Goal: Information Seeking & Learning: Learn about a topic

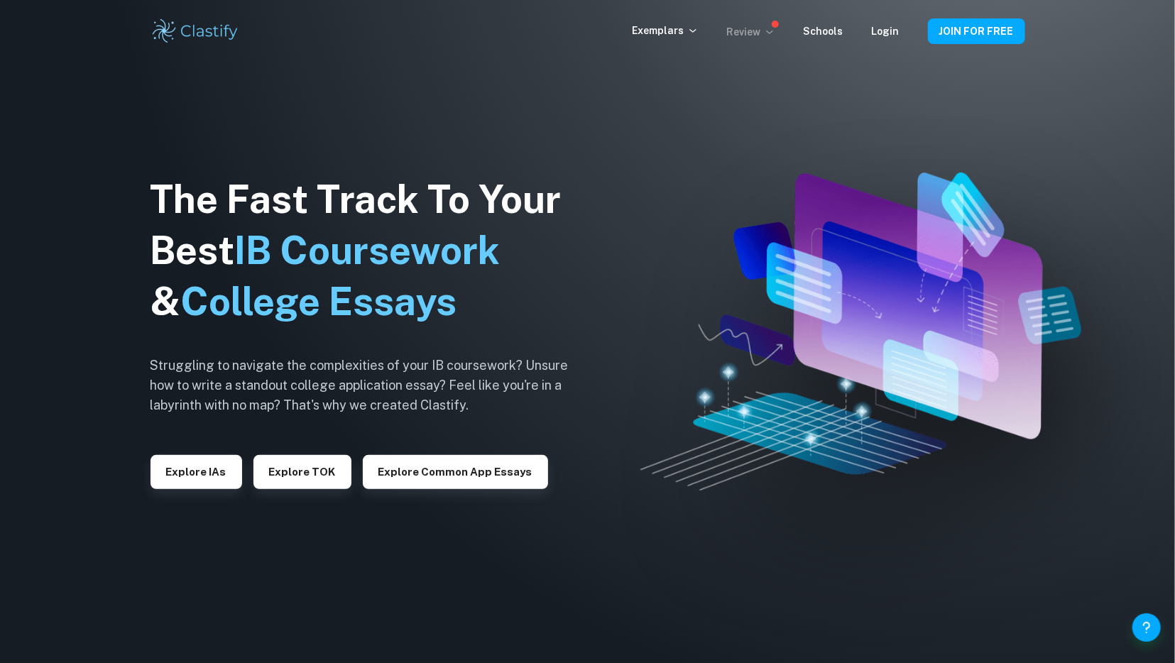
click at [743, 29] on p "Review" at bounding box center [751, 32] width 48 height 16
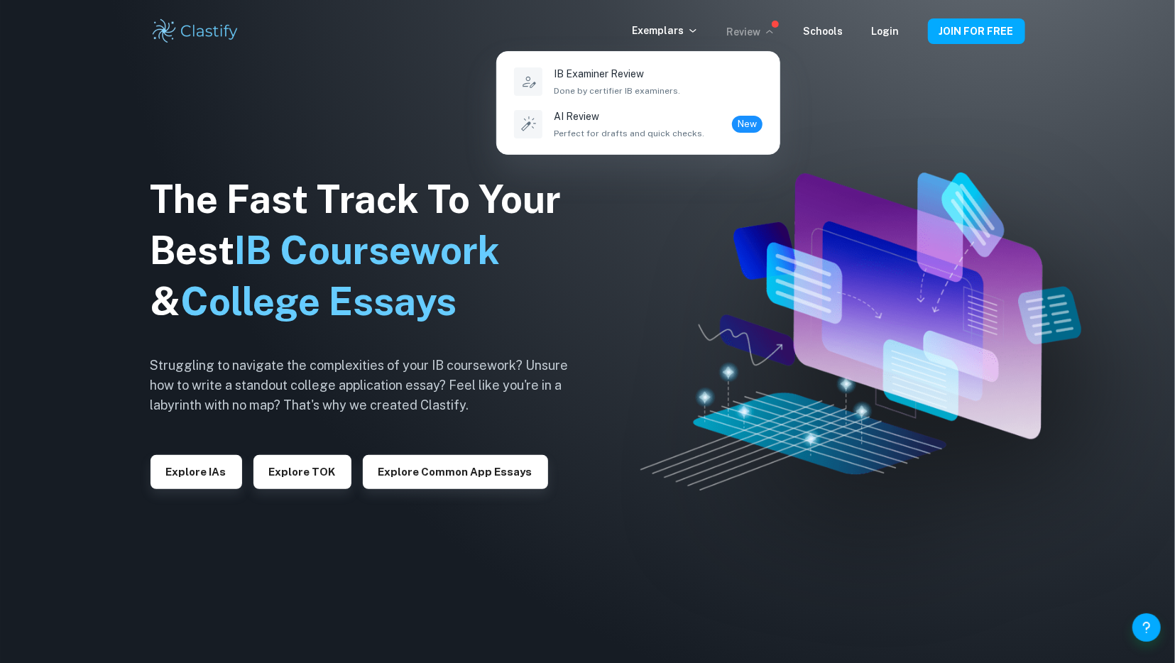
click at [684, 31] on div at bounding box center [587, 331] width 1175 height 663
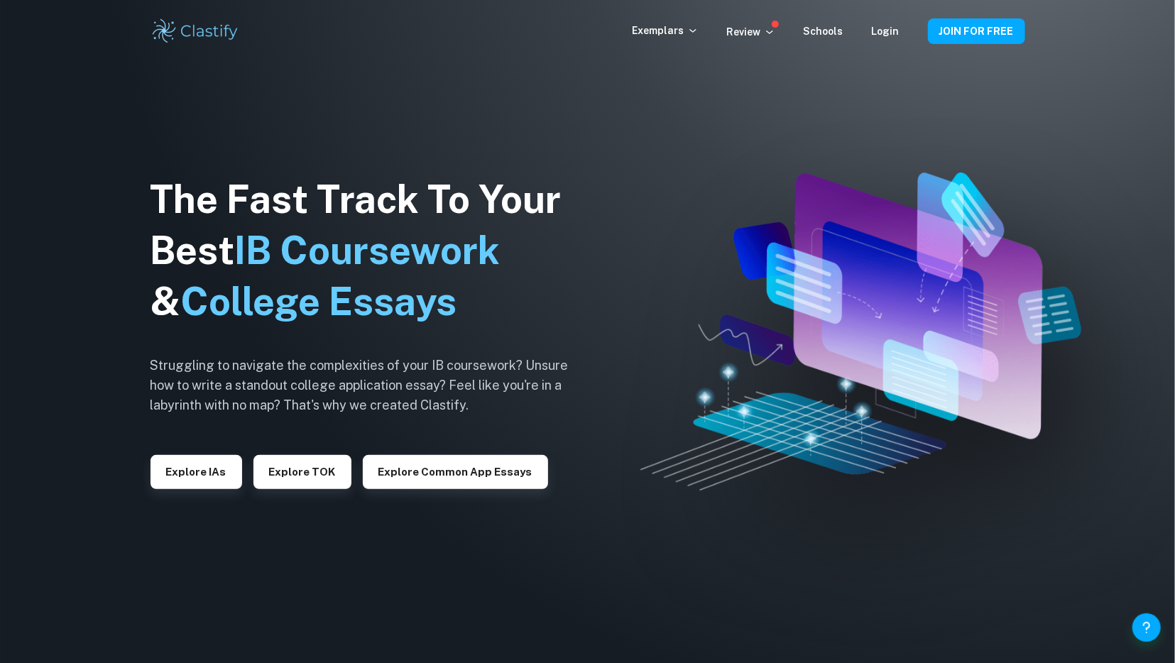
click at [680, 31] on p "Exemplars" at bounding box center [666, 31] width 66 height 16
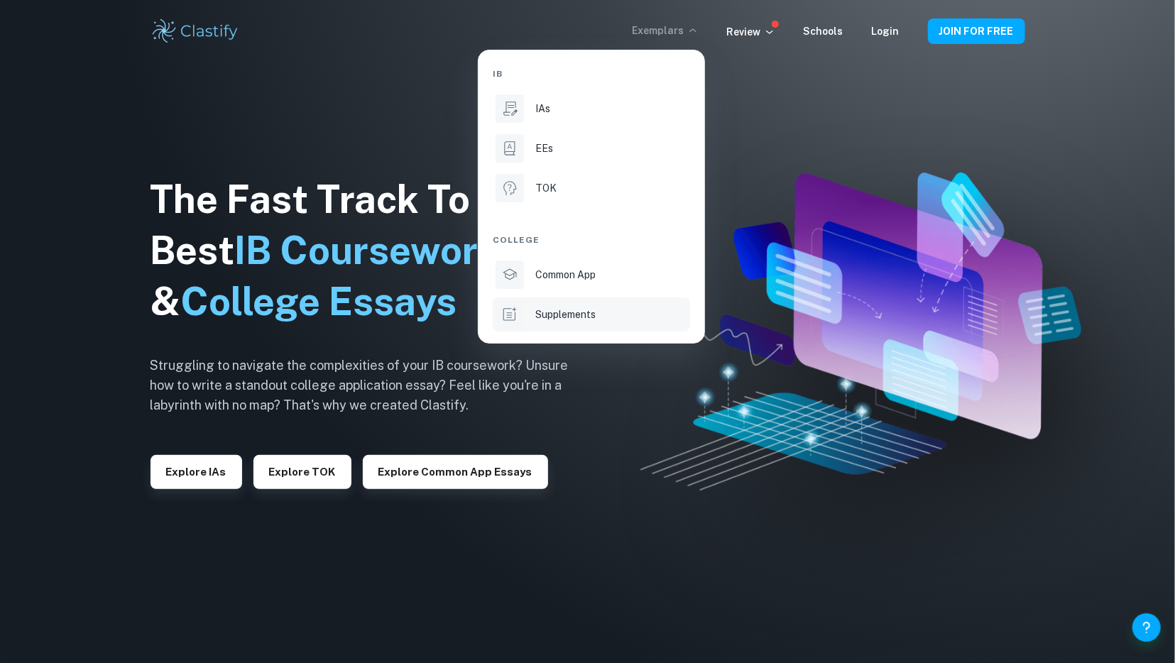
click at [577, 303] on li "Supplements" at bounding box center [591, 314] width 197 height 34
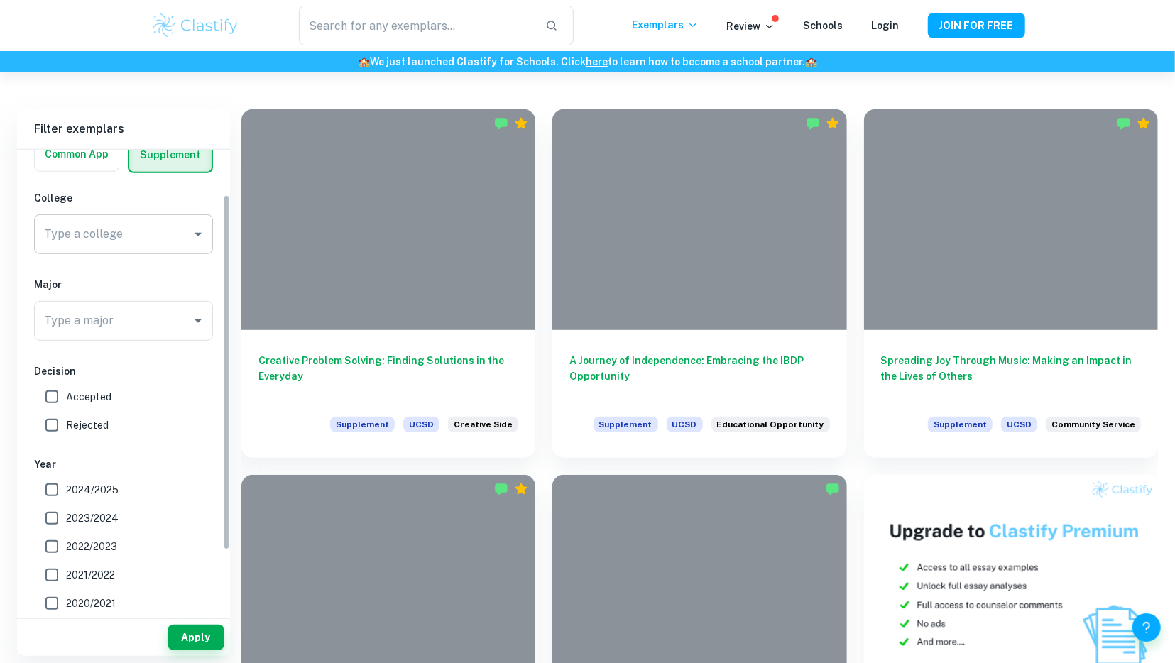
scroll to position [80, 0]
click at [125, 235] on input "Type a college" at bounding box center [112, 233] width 145 height 27
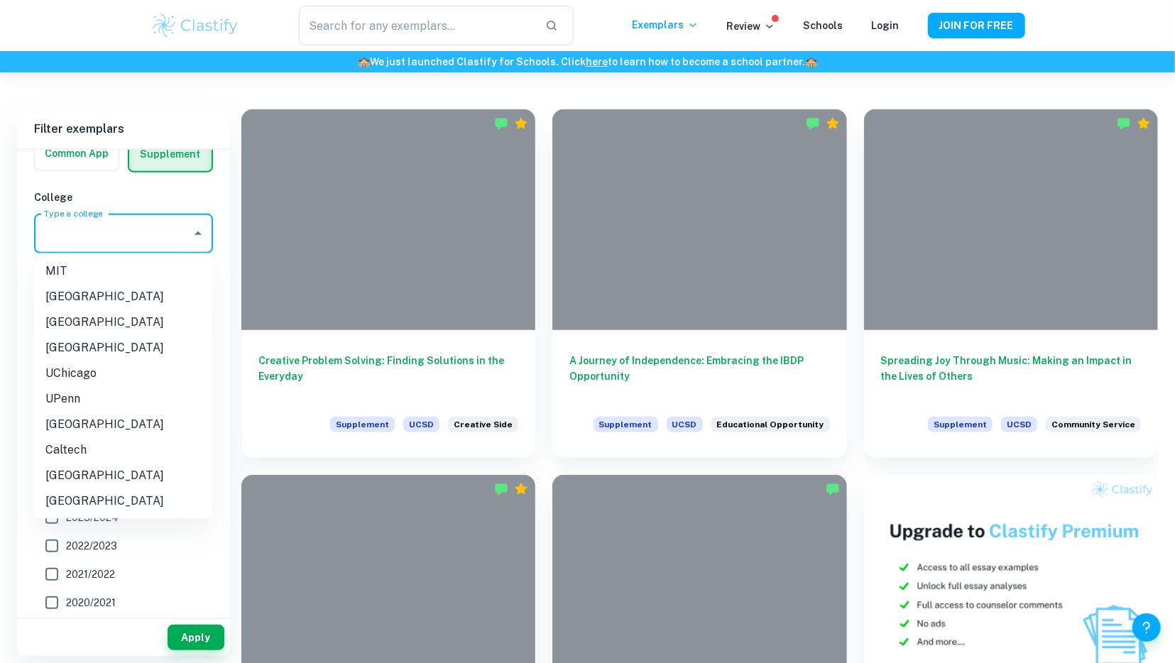
click at [124, 327] on li "Stanford University" at bounding box center [123, 323] width 179 height 26
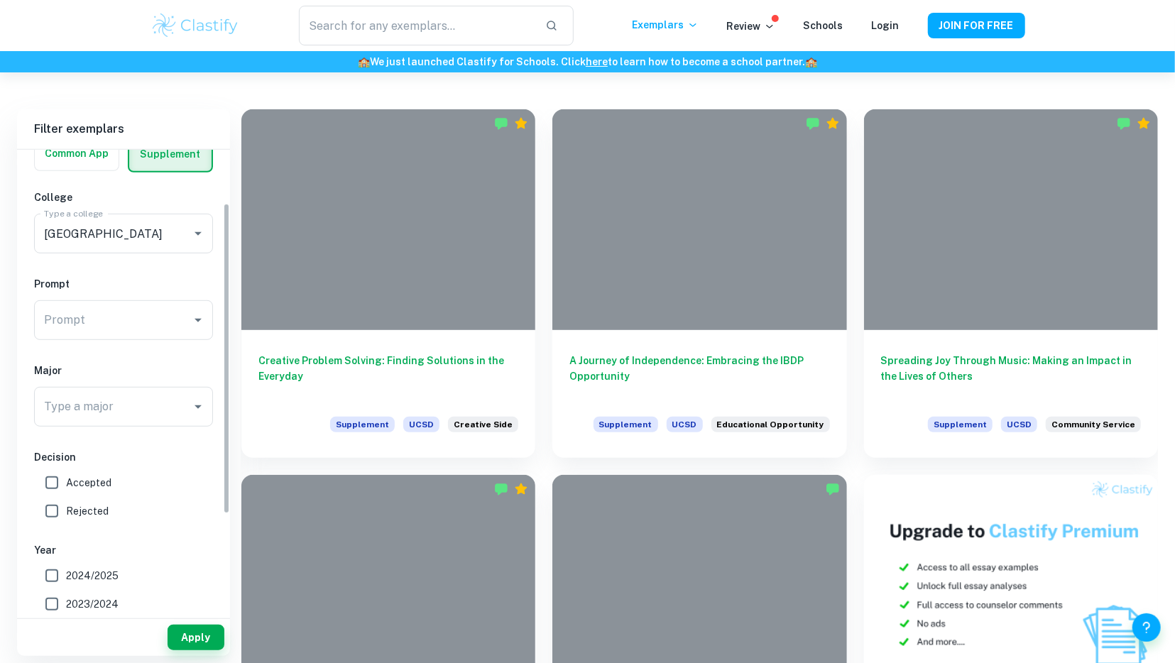
type input "Stanford University"
click at [136, 319] on input "Prompt" at bounding box center [112, 320] width 145 height 27
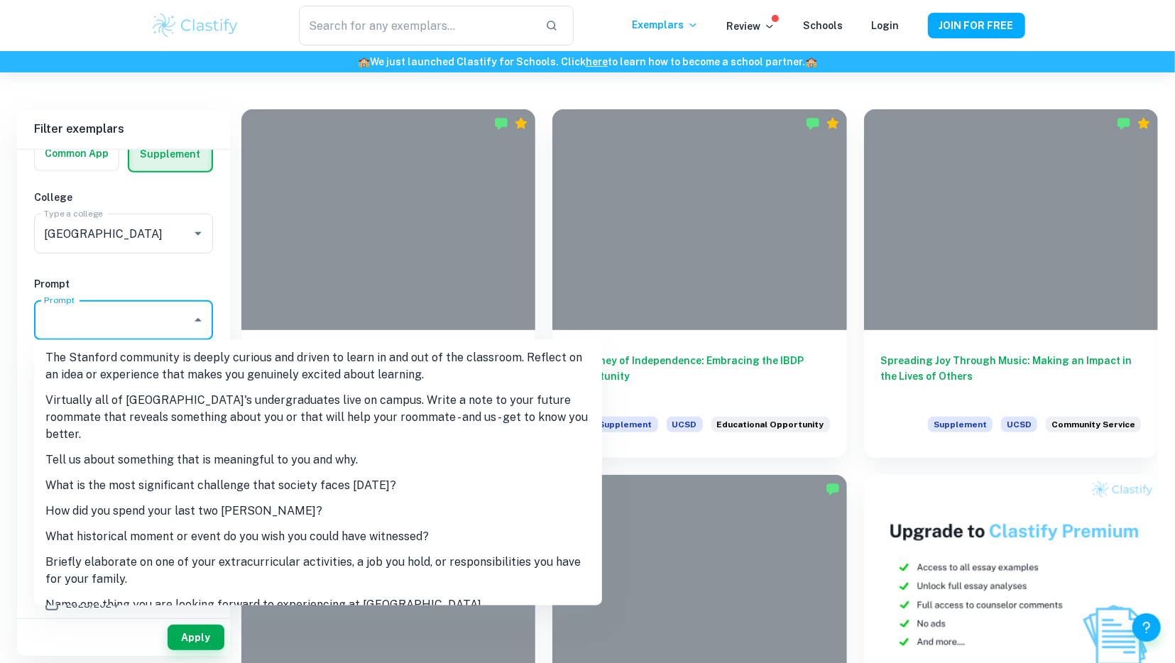
click at [303, 376] on li "The Stanford community is deeply curious and driven to learn in and out of the …" at bounding box center [318, 367] width 568 height 43
type input "The Stanford community is deeply curious and driven to learn in and out of the …"
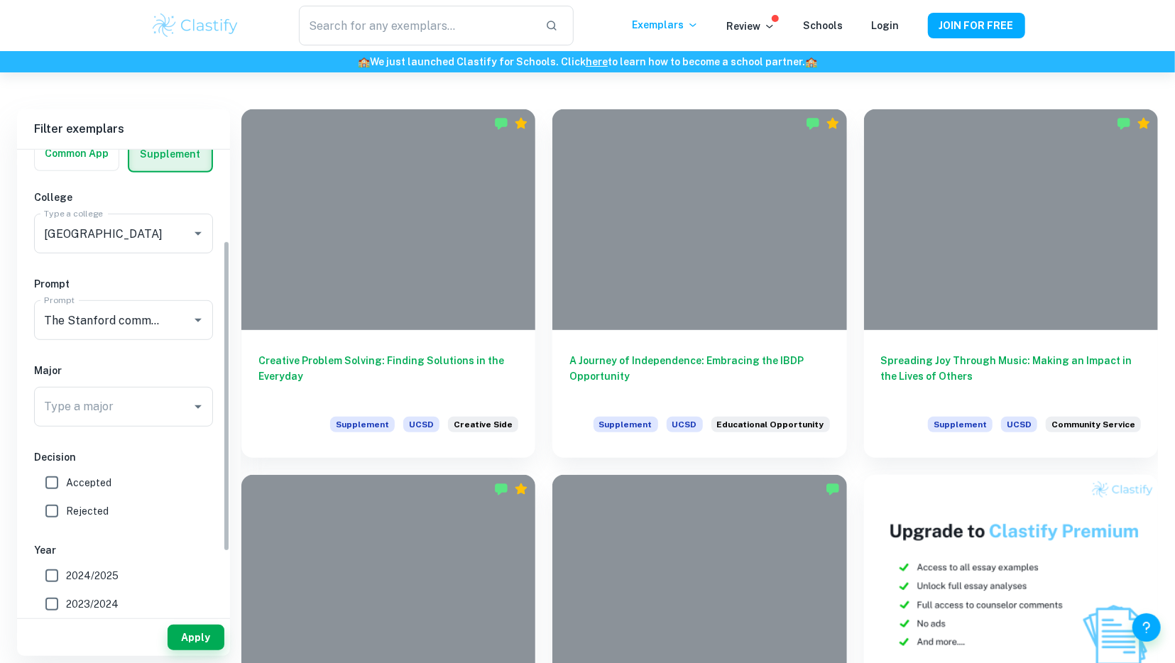
scroll to position [226, 0]
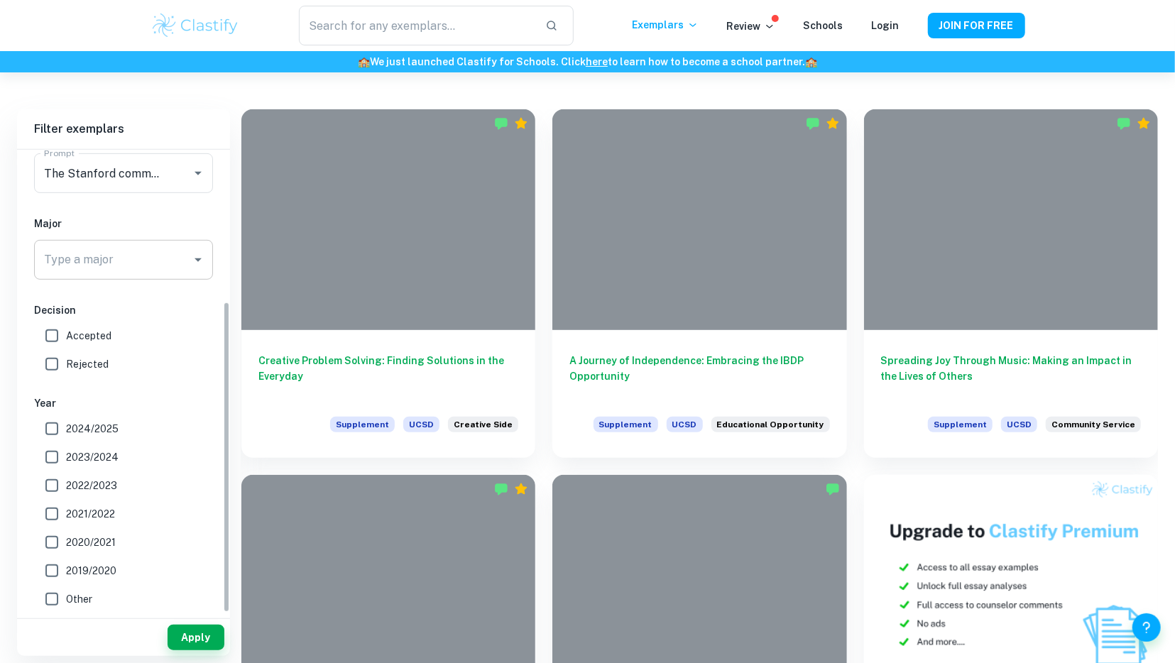
click at [121, 259] on input "Type a major" at bounding box center [112, 259] width 145 height 27
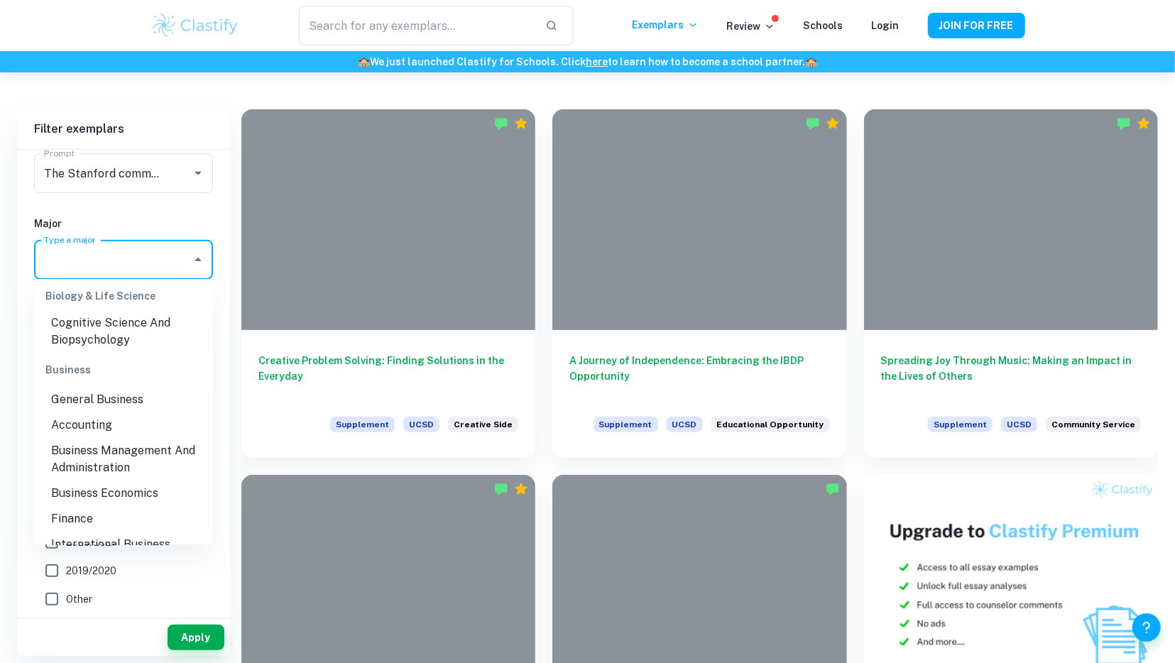
scroll to position [477, 0]
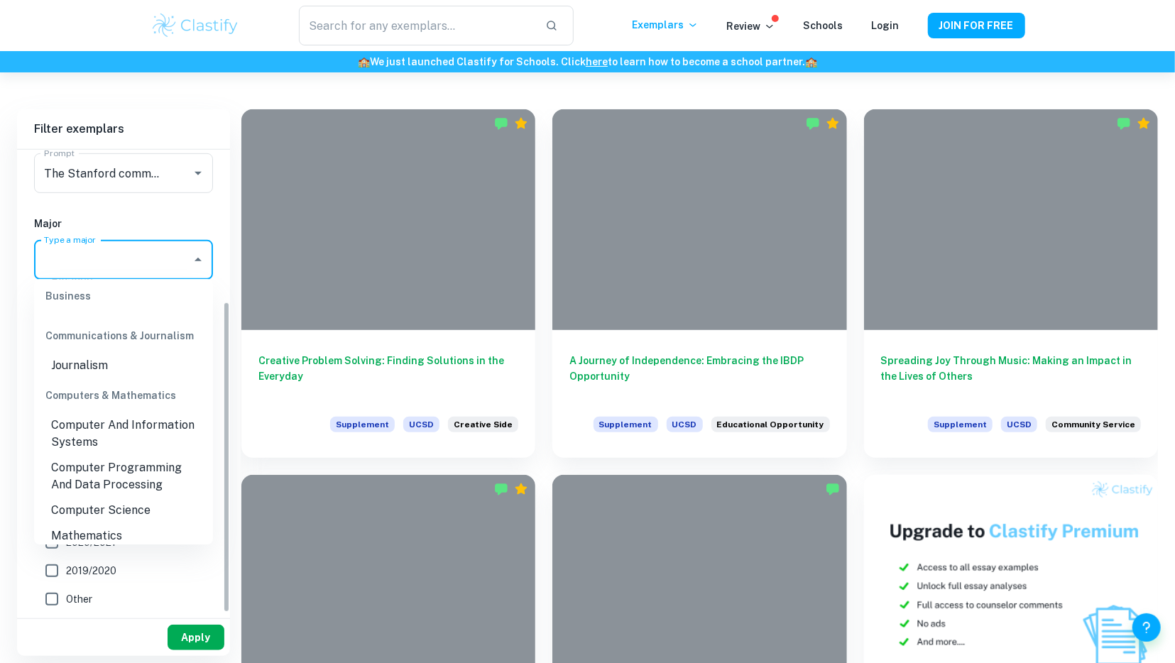
click at [189, 629] on button "Apply" at bounding box center [196, 638] width 57 height 26
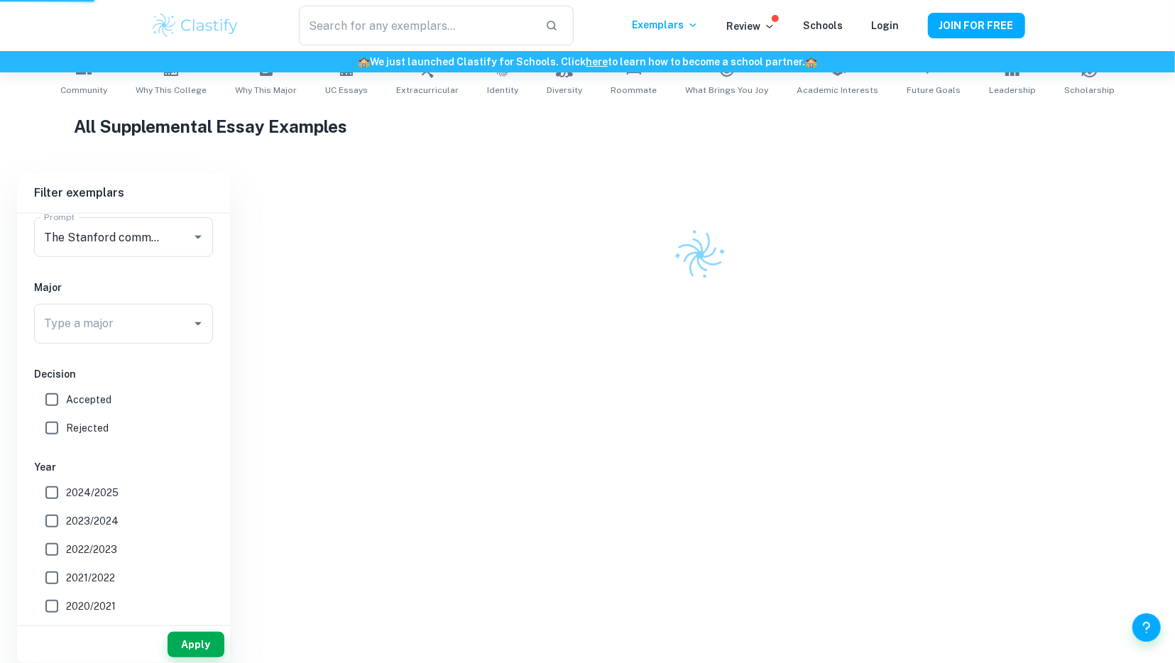
scroll to position [284, 0]
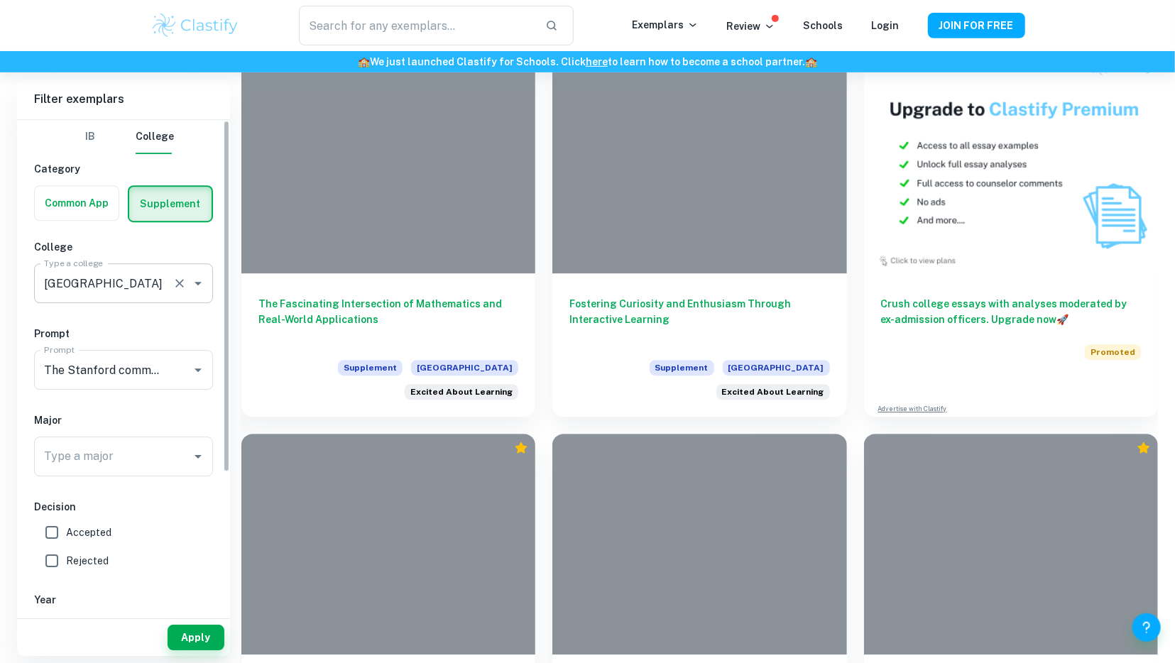
scroll to position [2584, 0]
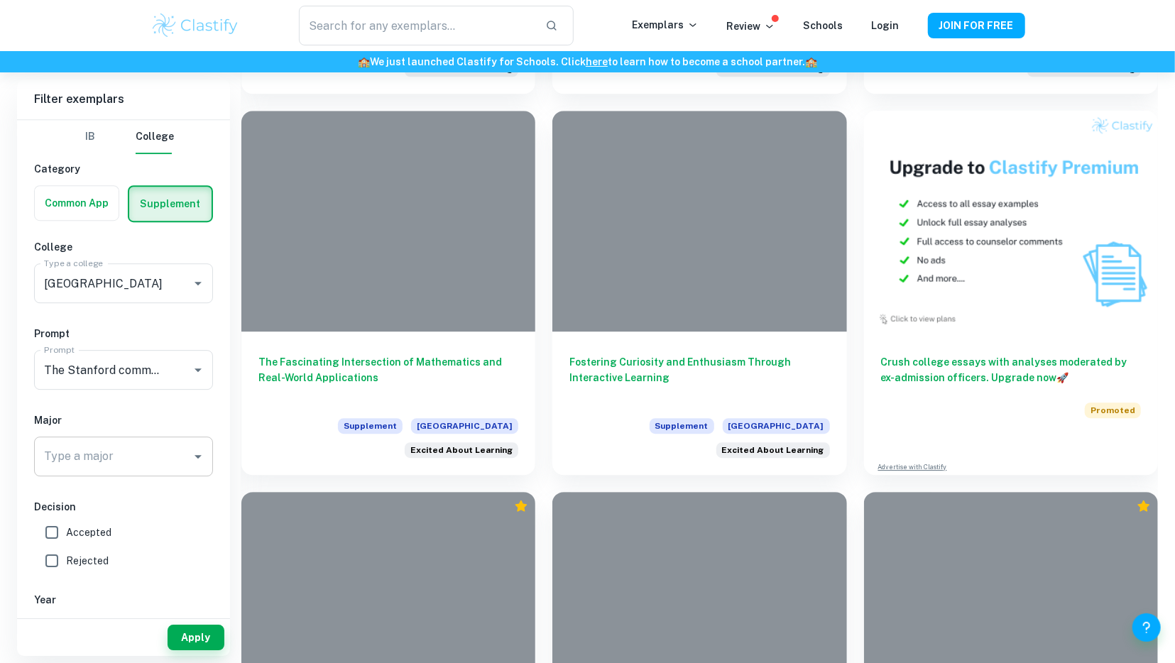
click at [138, 449] on input "Type a major" at bounding box center [112, 456] width 145 height 27
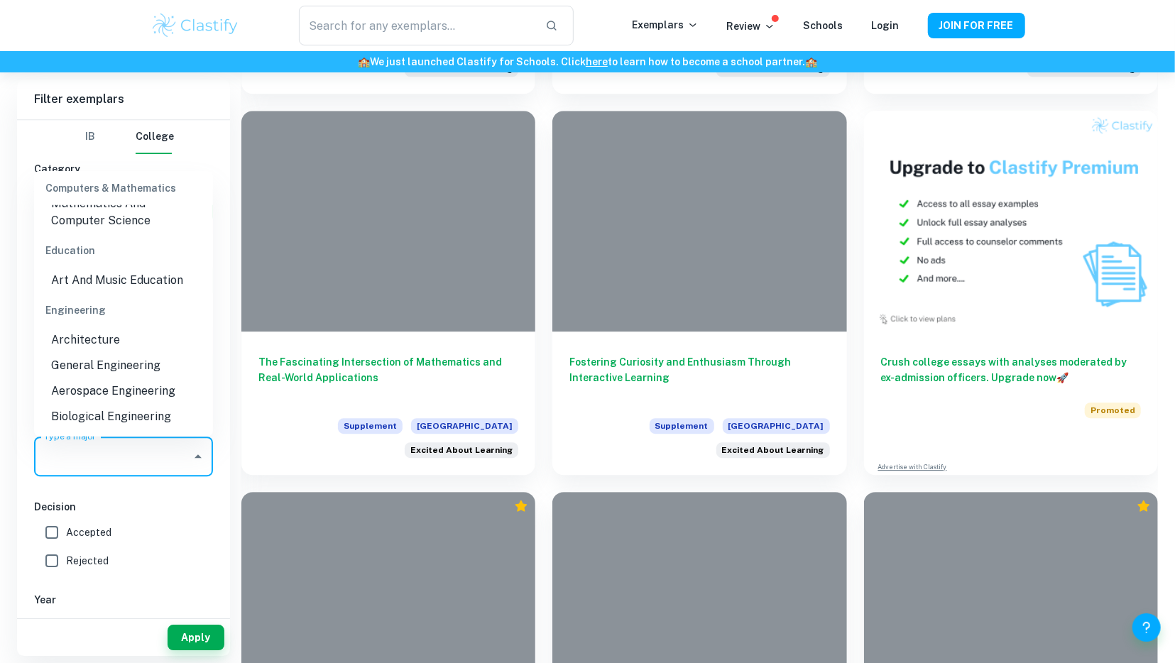
scroll to position [636, 0]
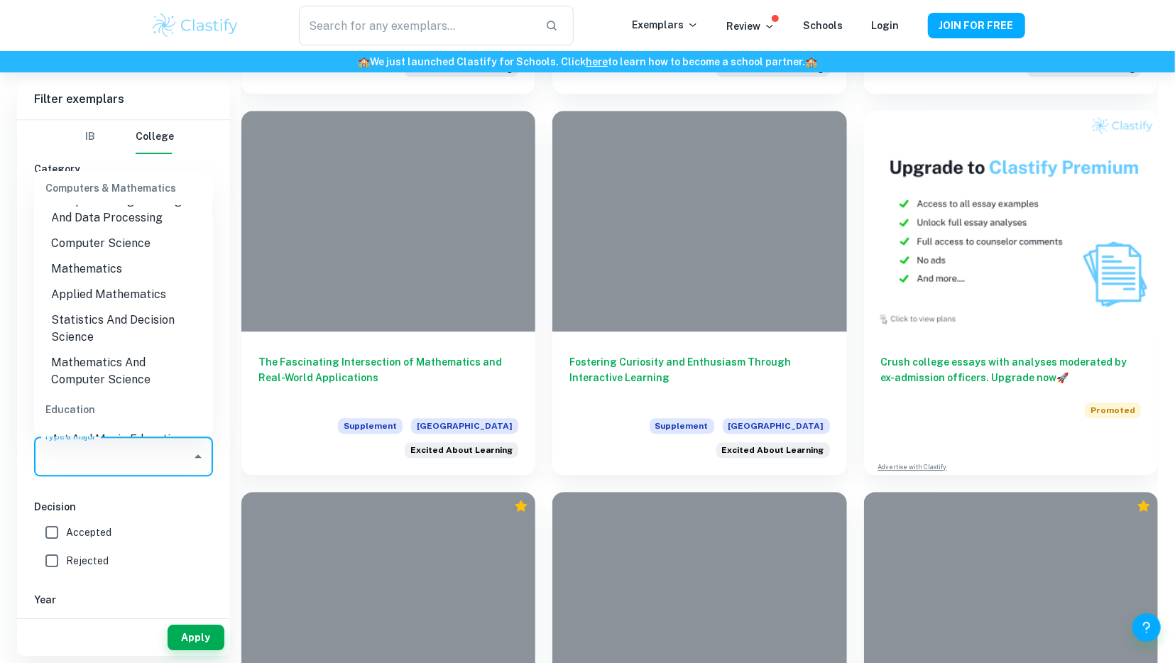
click at [112, 269] on li "Mathematics" at bounding box center [123, 269] width 179 height 26
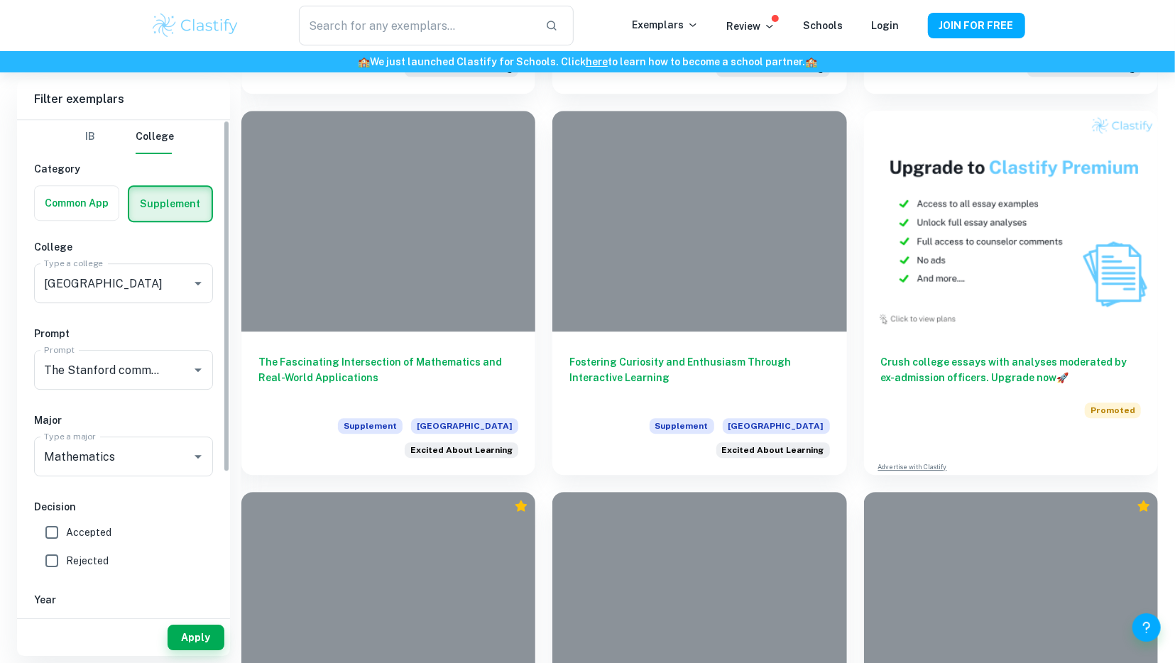
type input "Mathematics"
click at [209, 630] on button "Apply" at bounding box center [196, 638] width 57 height 26
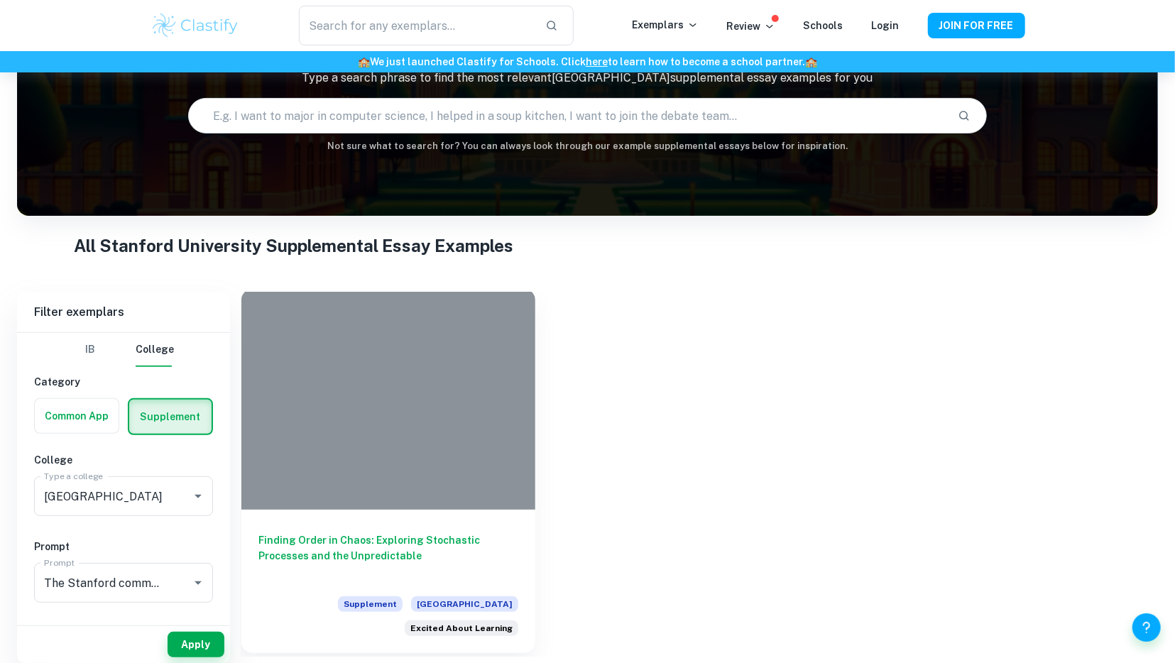
scroll to position [109, 0]
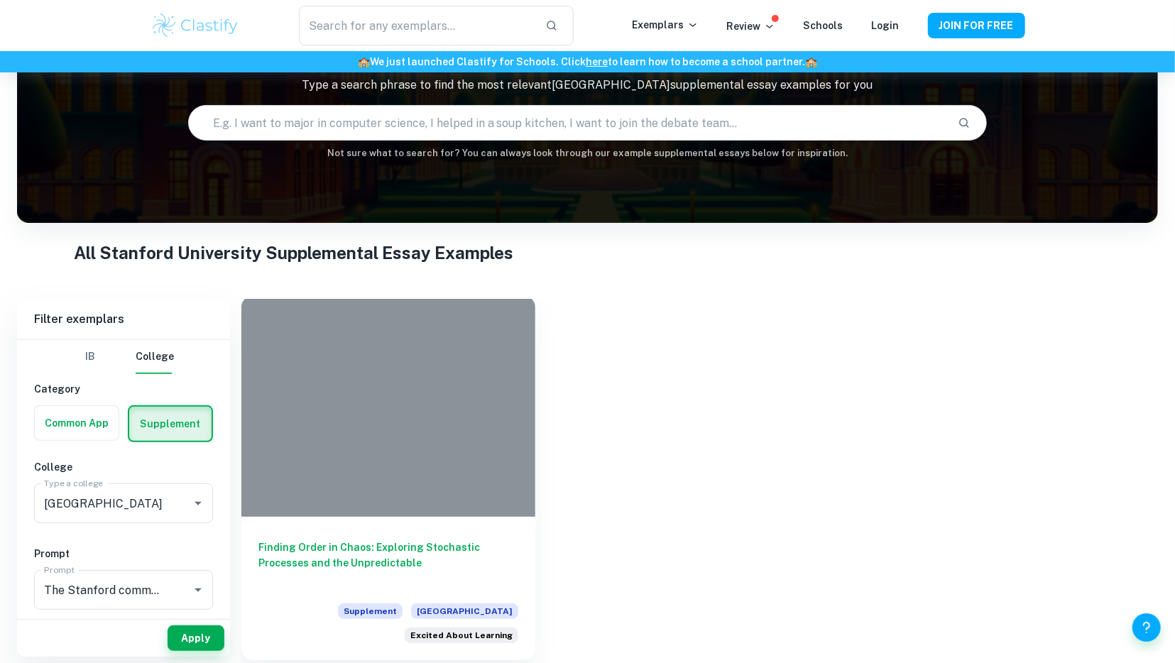
click at [383, 542] on h6 "Finding Order in Chaos: Exploring Stochastic Processes and the Unpredictable" at bounding box center [388, 563] width 260 height 47
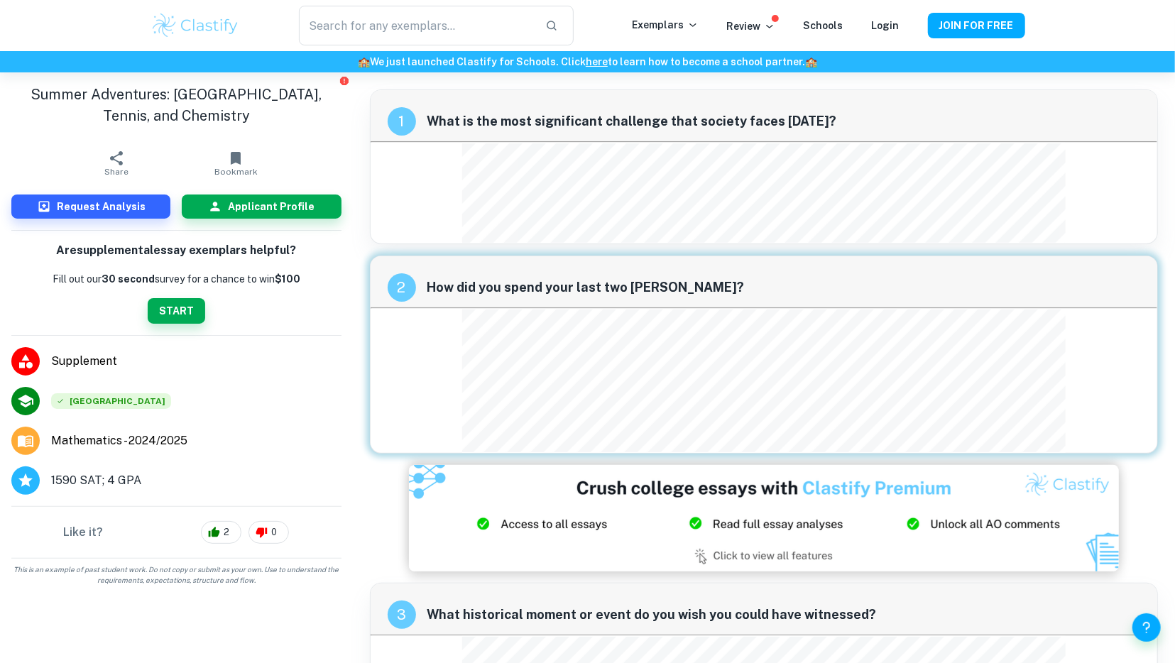
click at [651, 341] on div "2 How did you spend your last two summers?" at bounding box center [764, 355] width 789 height 198
click at [296, 361] on span "Supplement" at bounding box center [196, 361] width 290 height 17
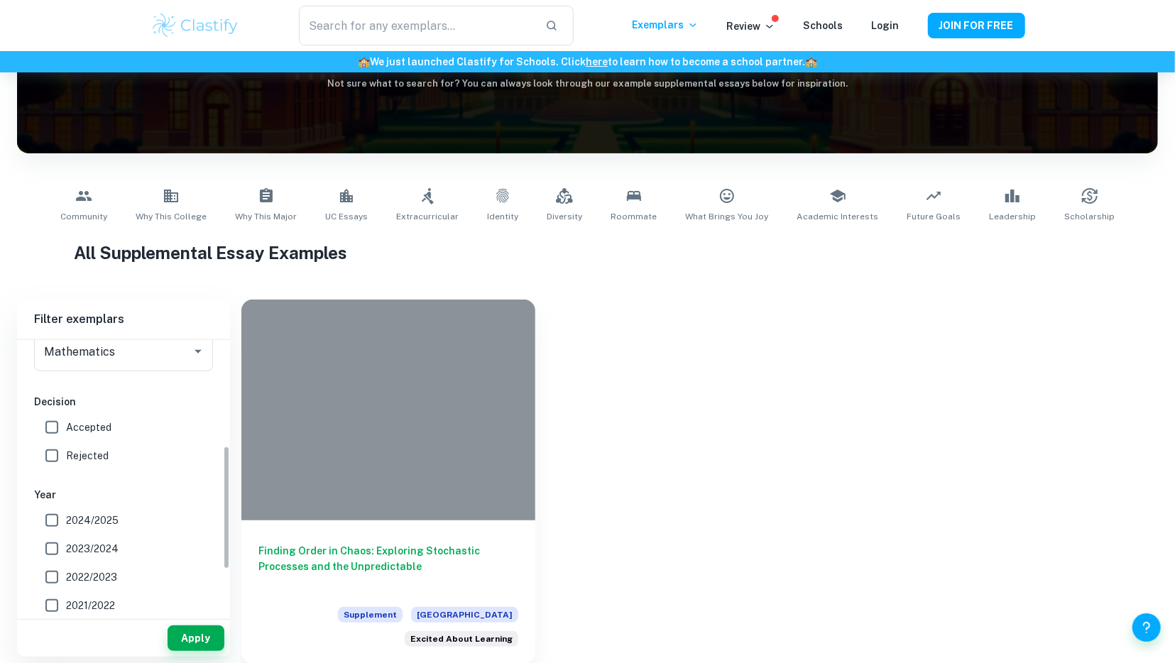
scroll to position [80, 0]
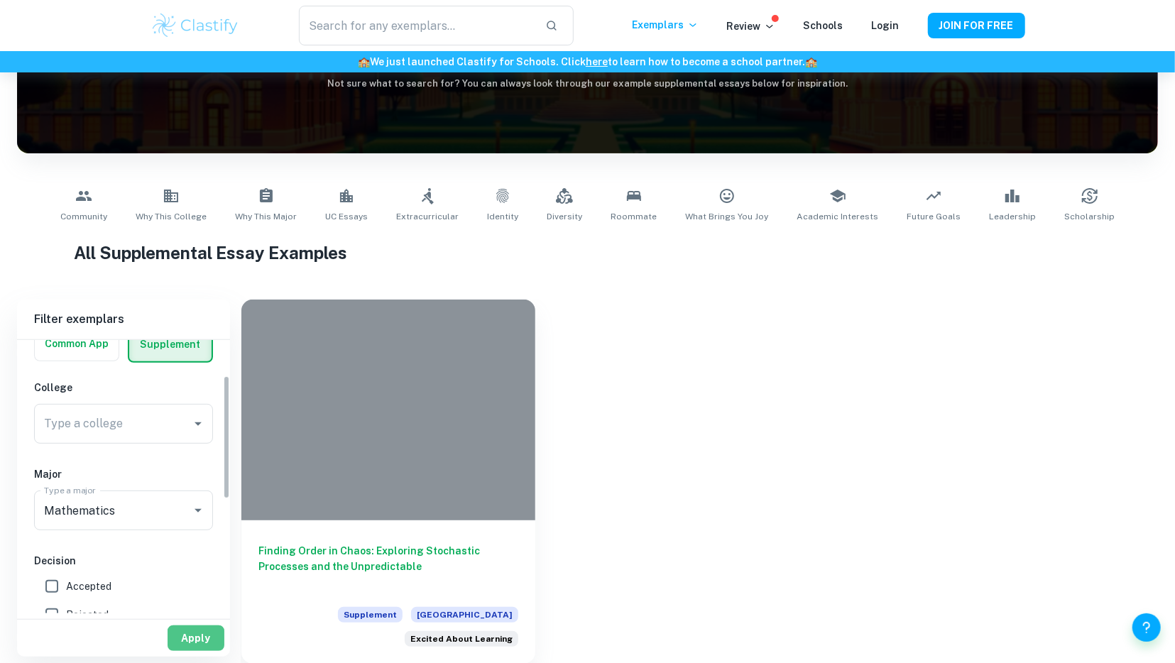
click at [213, 638] on button "Apply" at bounding box center [196, 638] width 57 height 26
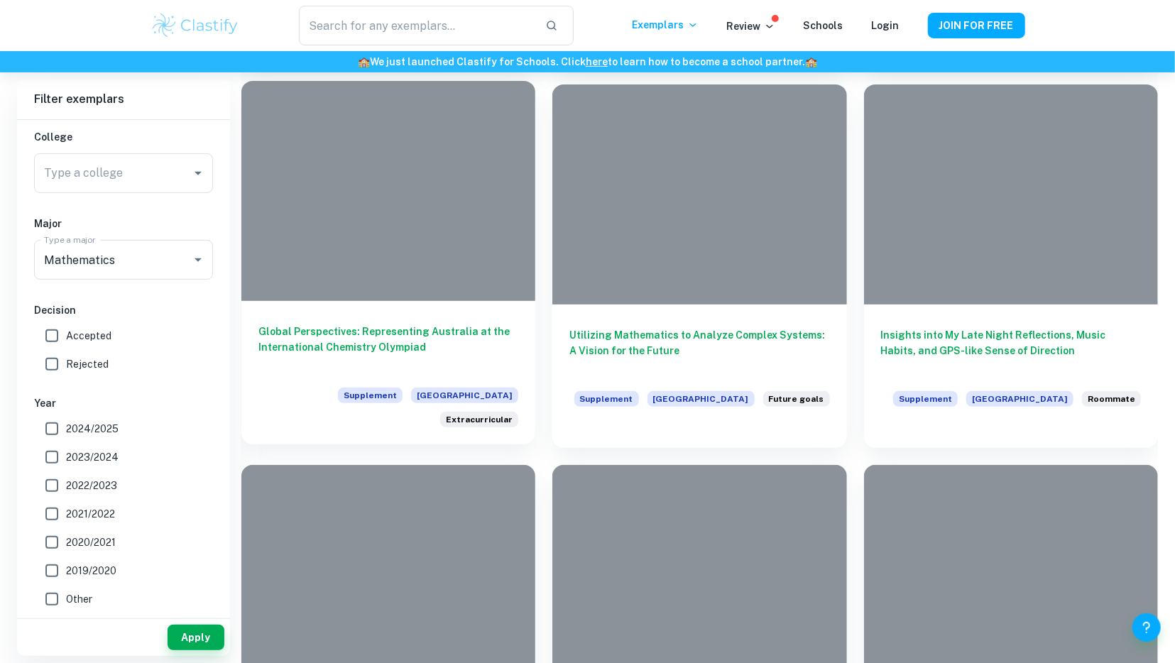
scroll to position [4102, 0]
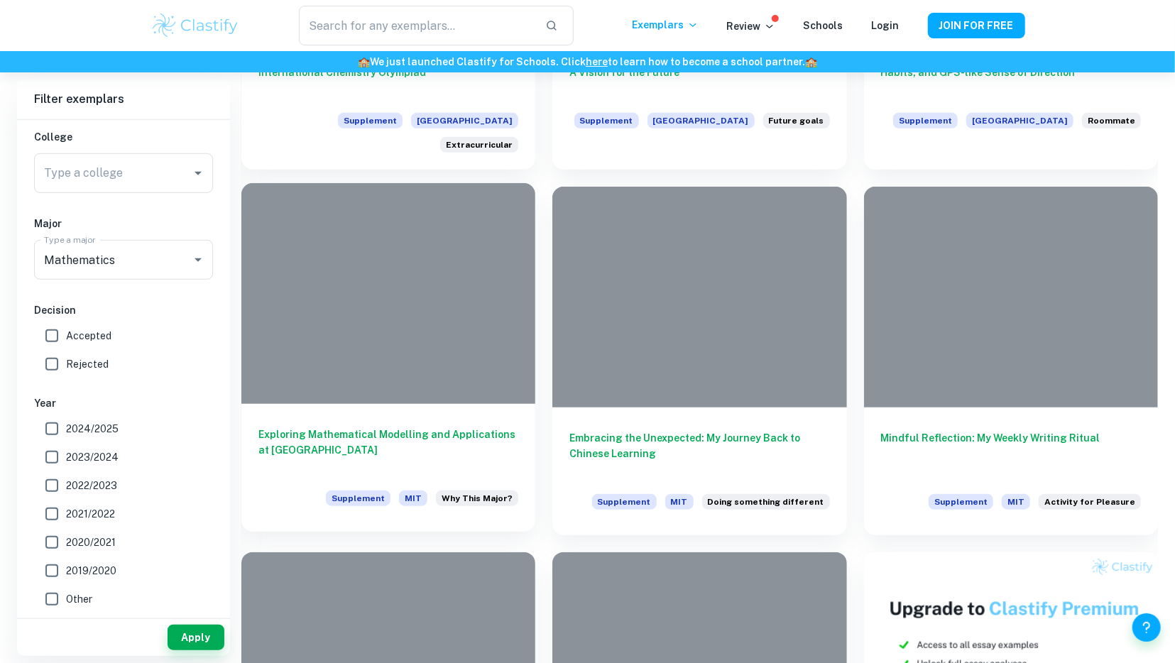
click at [385, 427] on h6 "Exploring Mathematical Modelling and Applications at MIT" at bounding box center [388, 450] width 260 height 47
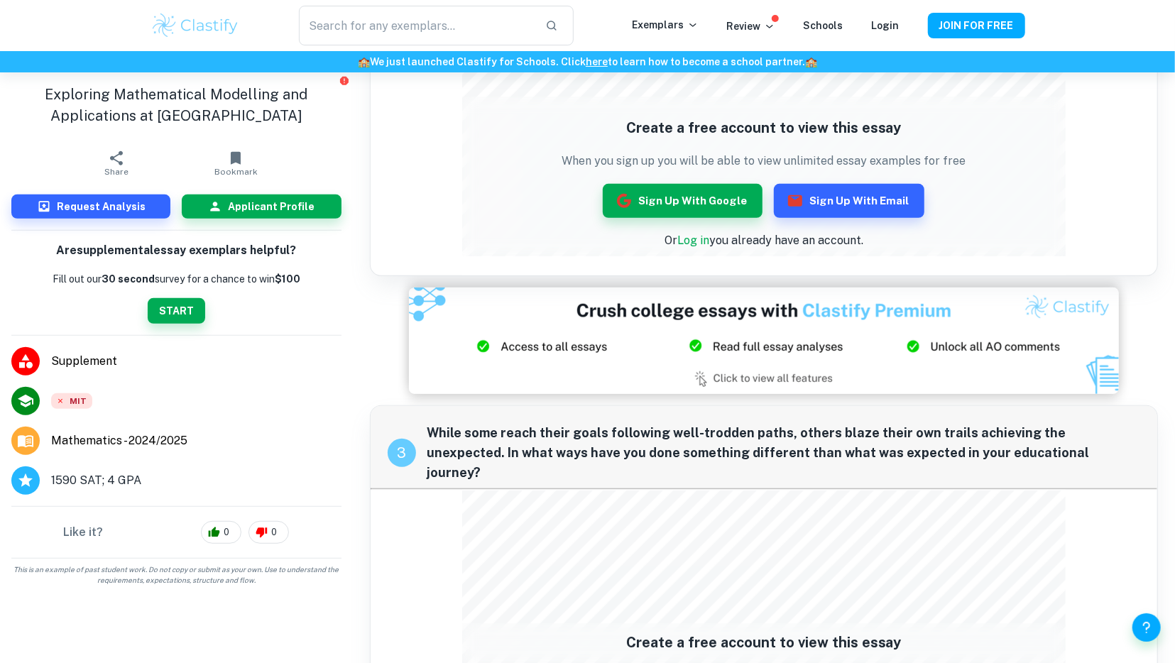
scroll to position [738, 0]
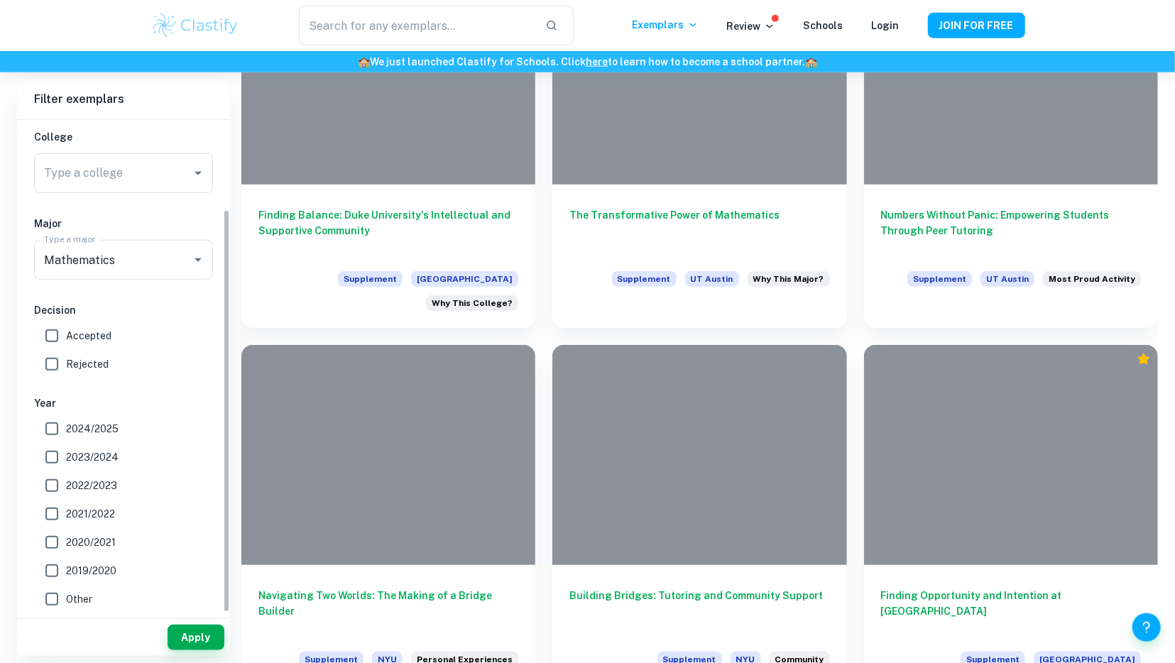
scroll to position [7762, 0]
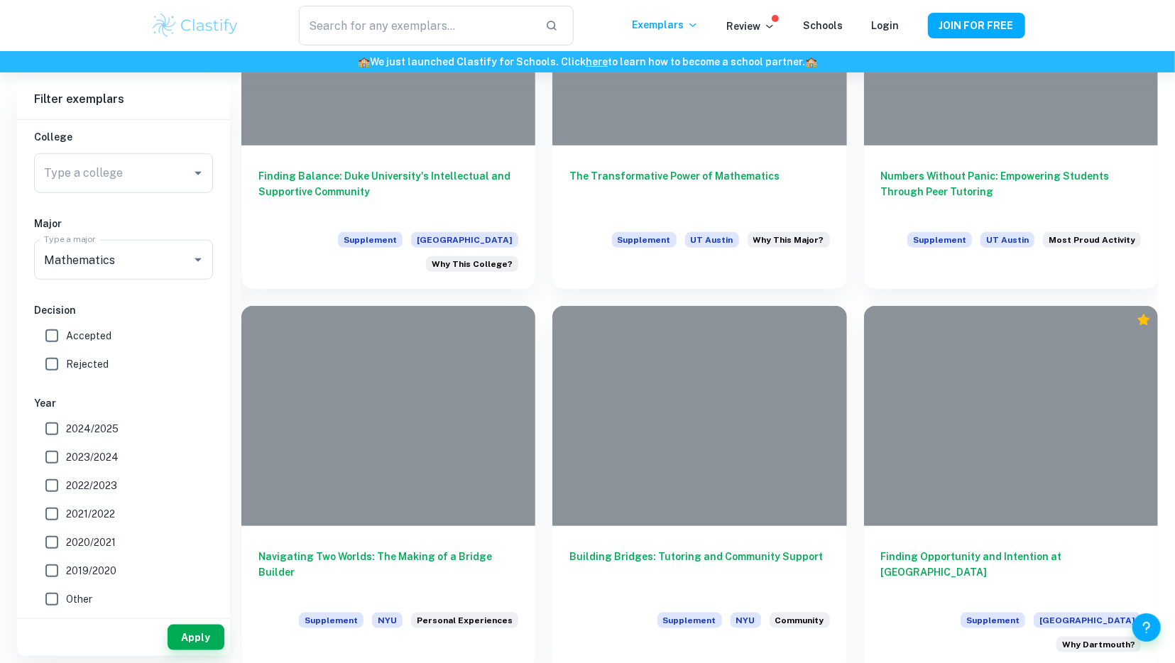
click at [117, 425] on span "2024/2025" at bounding box center [92, 429] width 53 height 16
click at [66, 425] on input "2024/2025" at bounding box center [52, 429] width 28 height 28
checkbox input "true"
click at [204, 633] on button "Apply" at bounding box center [196, 638] width 57 height 26
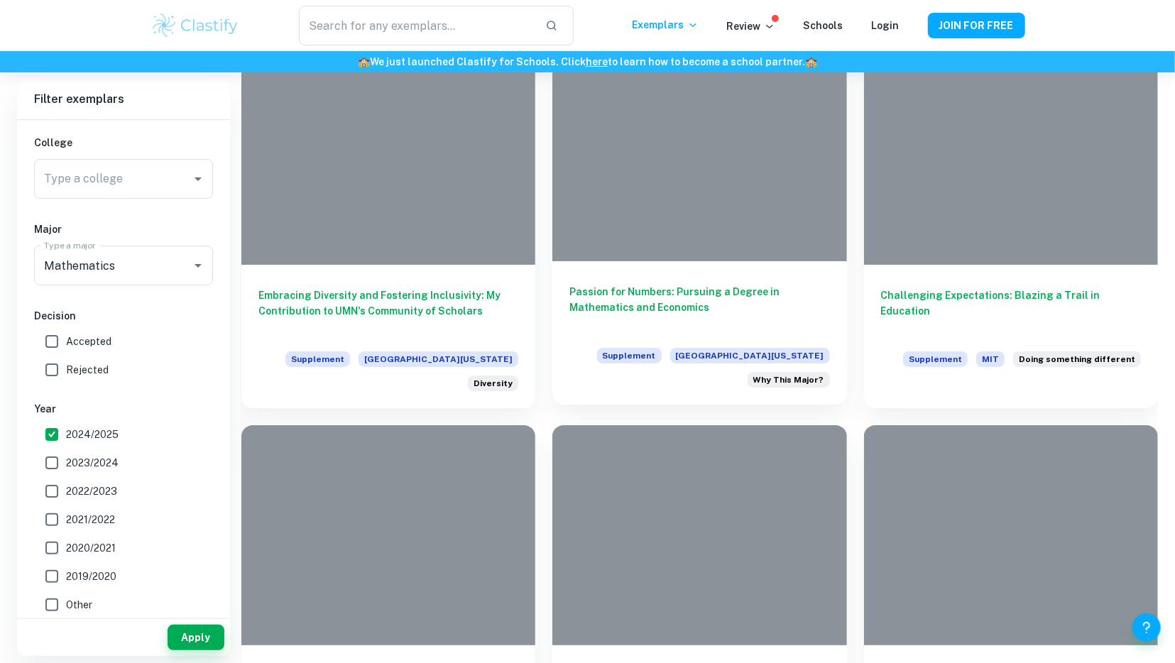
scroll to position [3763, 0]
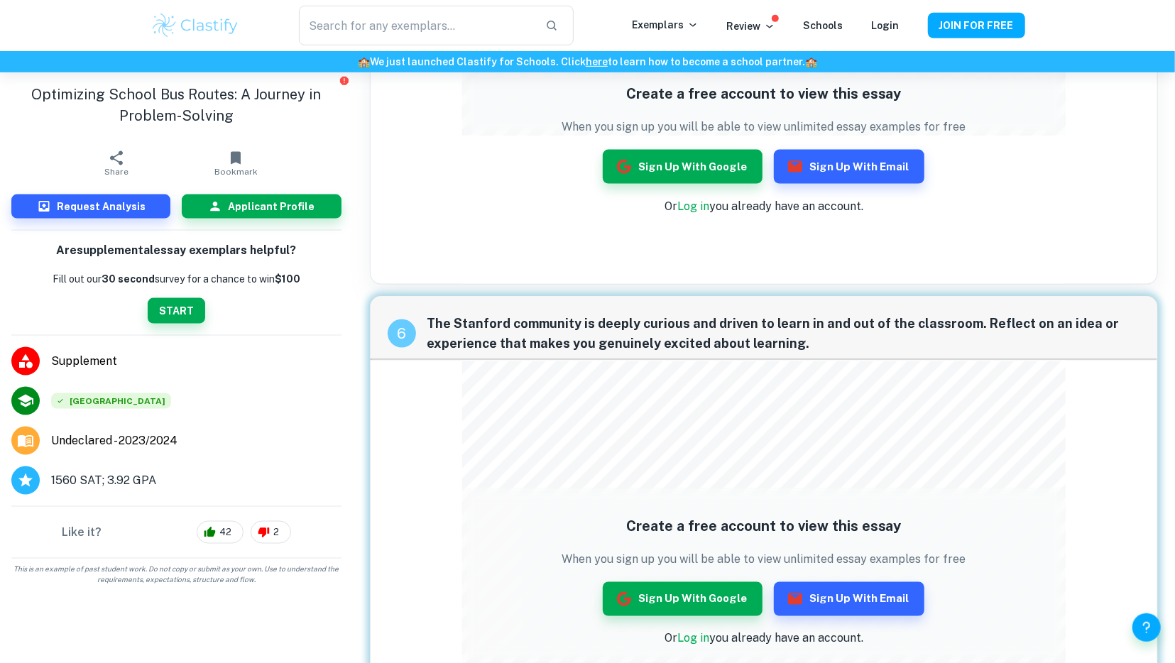
scroll to position [1049, 0]
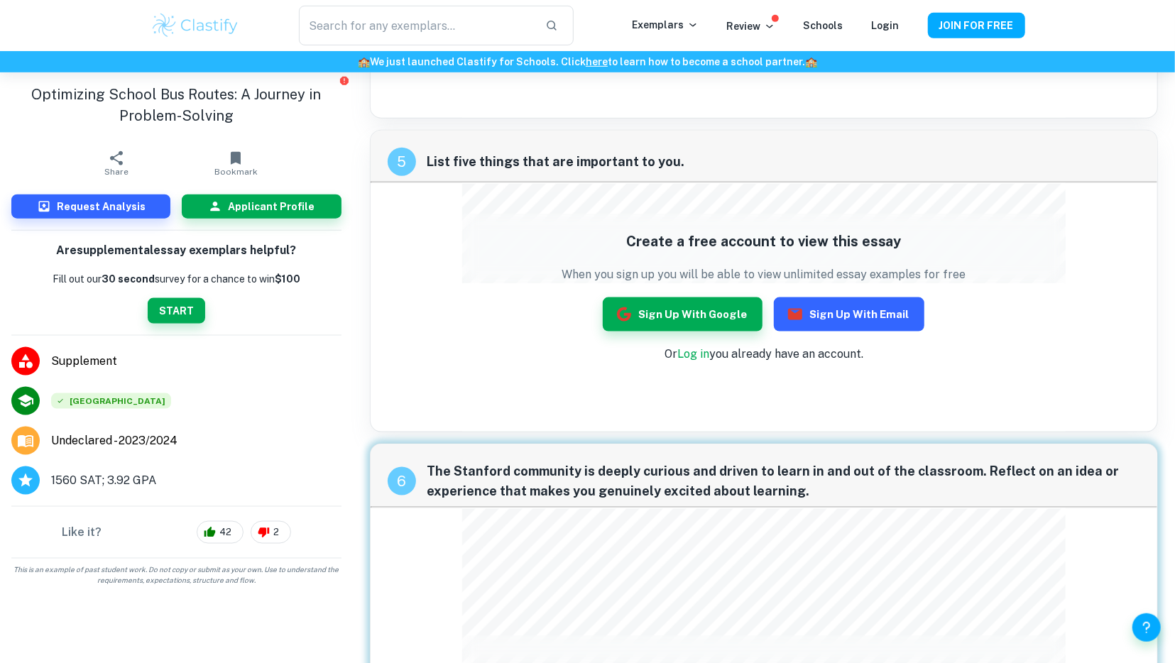
click at [820, 305] on button "Sign up with Email" at bounding box center [849, 314] width 151 height 34
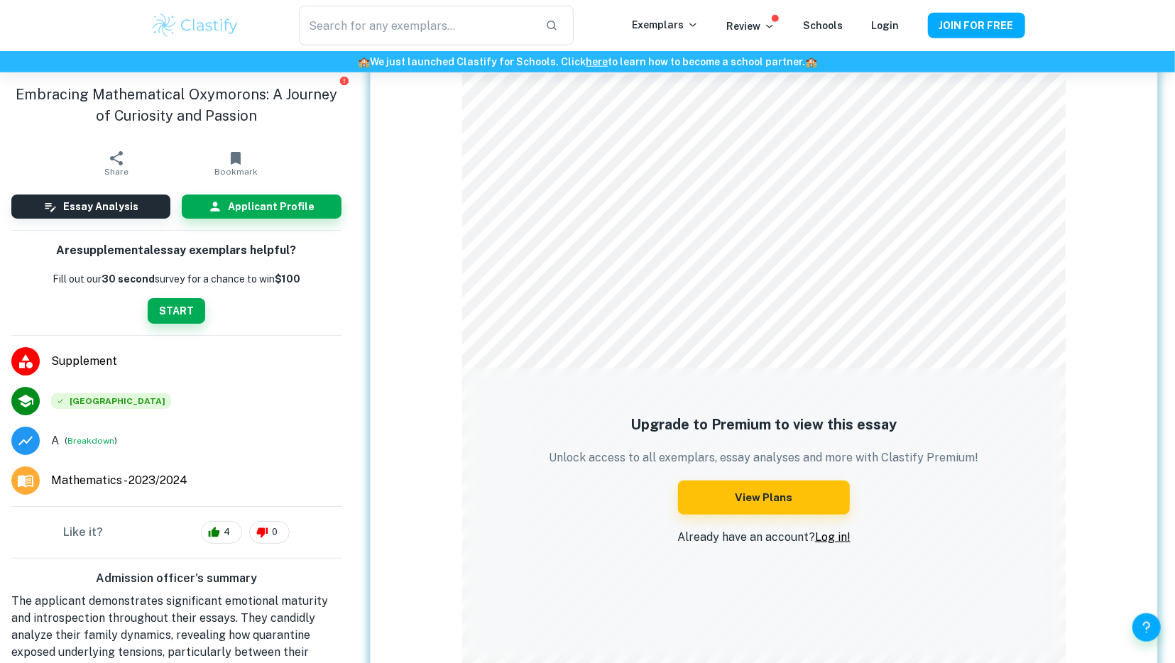
scroll to position [812, 0]
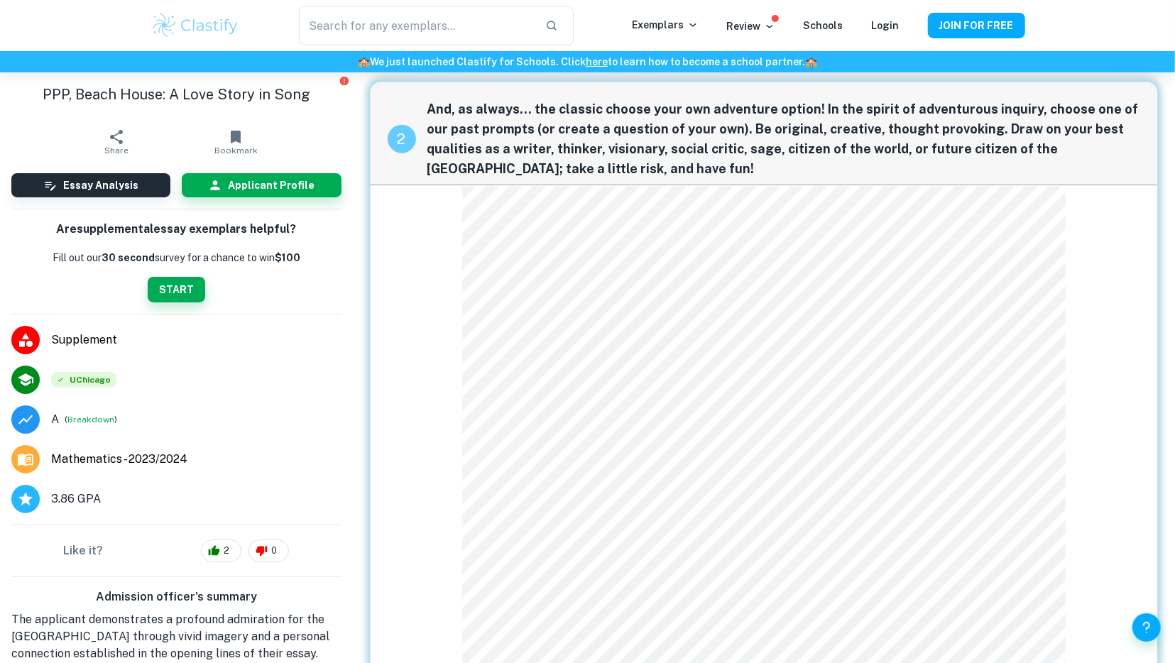
scroll to position [960, 0]
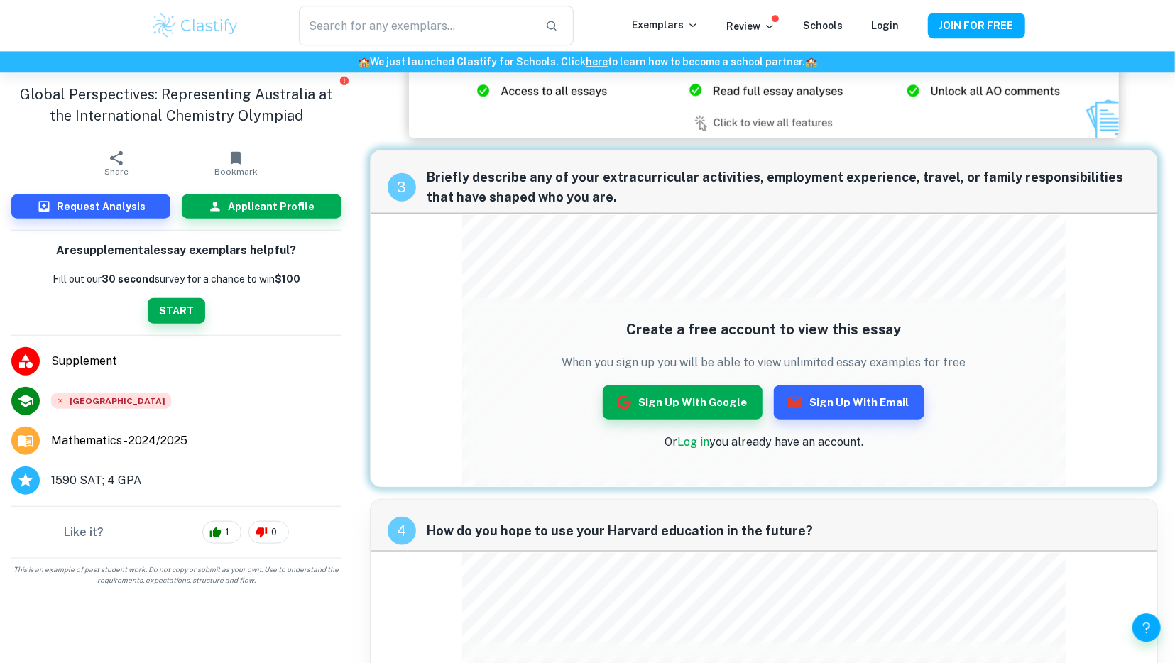
scroll to position [665, 0]
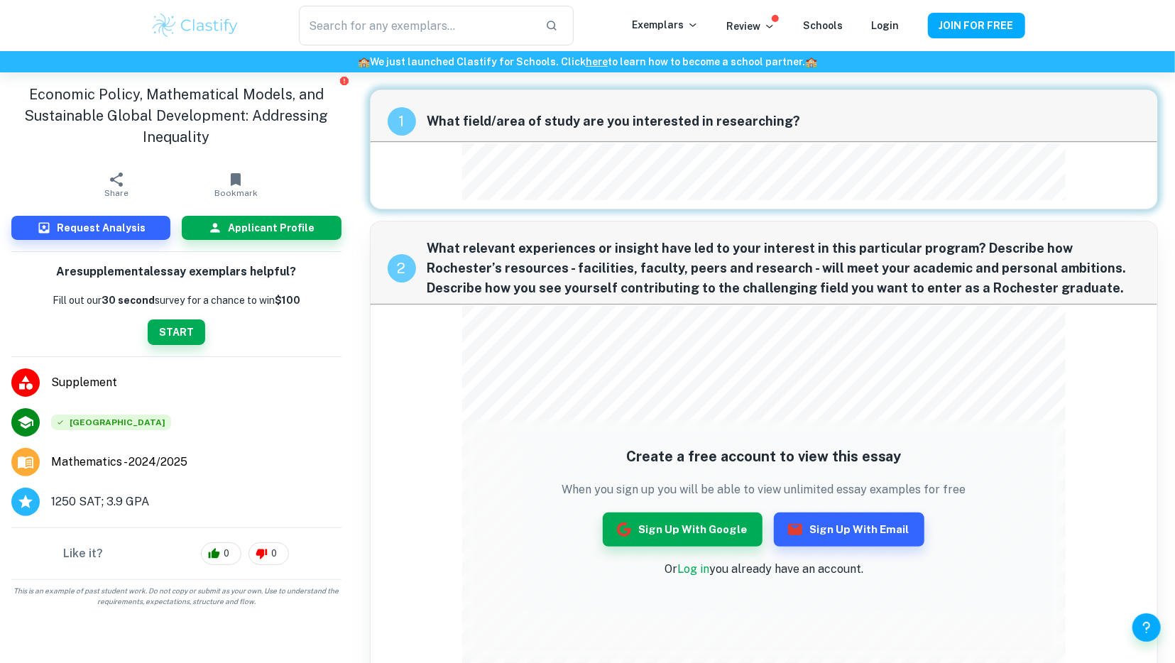
scroll to position [156, 0]
